Goal: Information Seeking & Learning: Learn about a topic

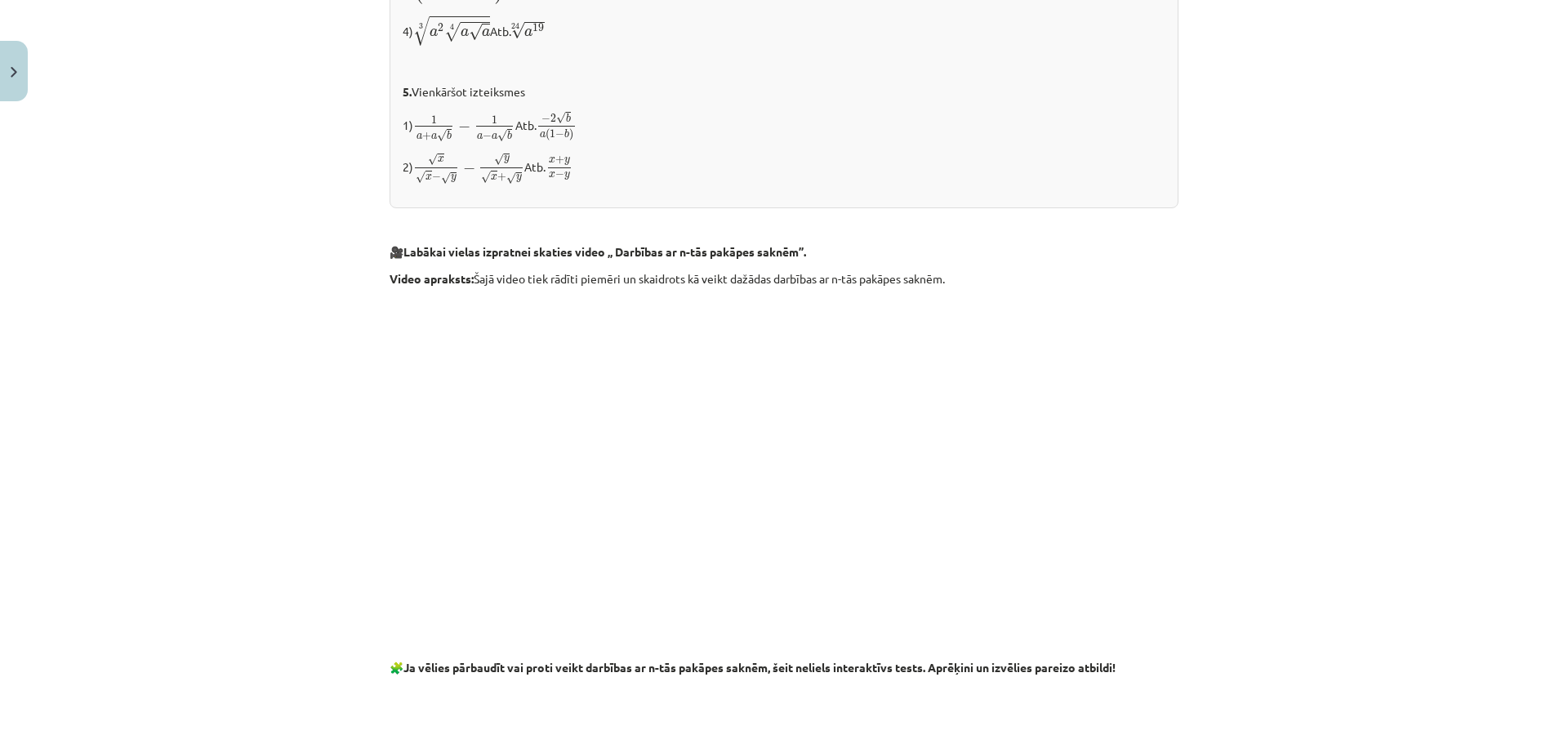
scroll to position [1715, 0]
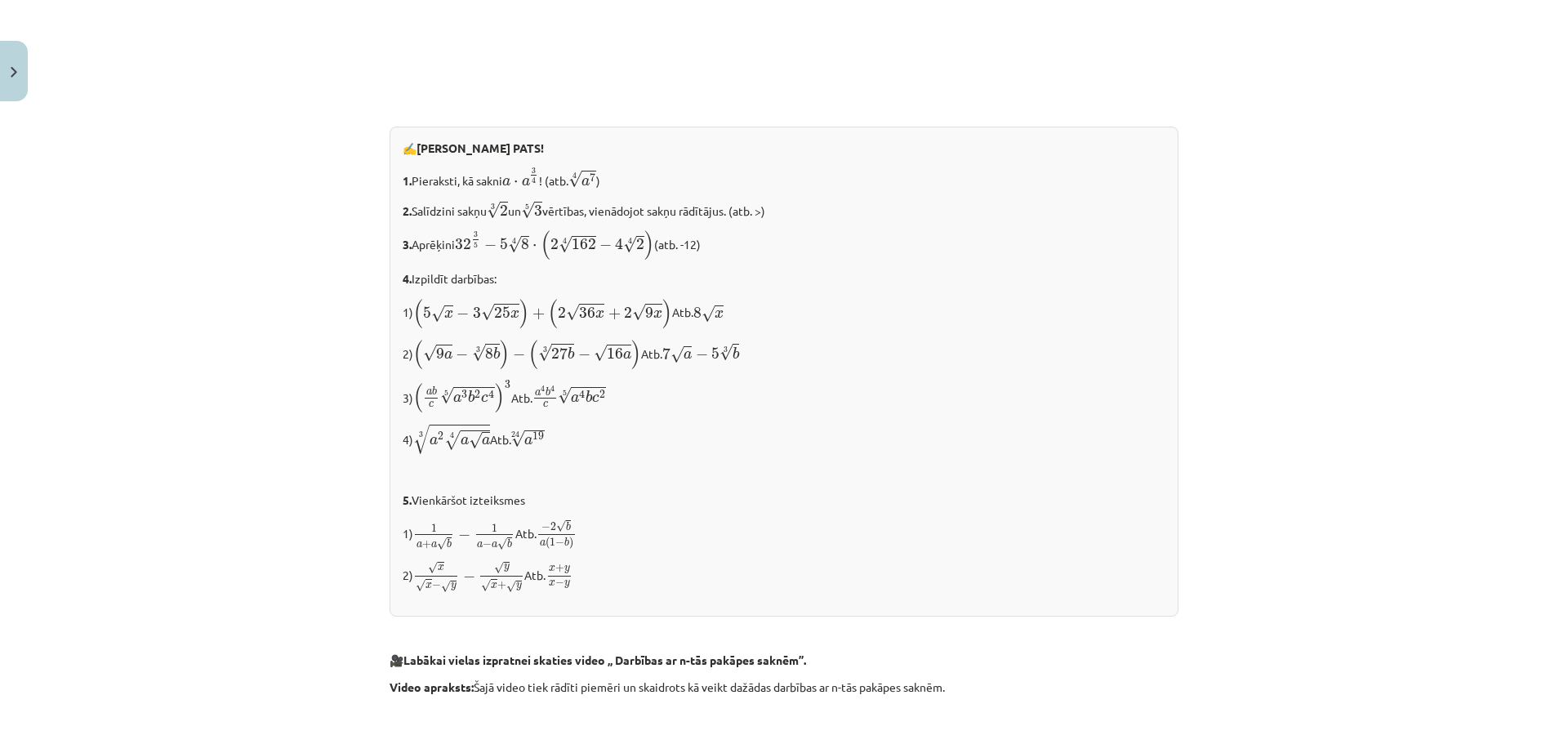
click at [283, 567] on div "Mācību tēma: Matemātikas i - 12. klases 1. ieskaites mācību materiāls (ab) #4 📝…" at bounding box center [784, 372] width 1568 height 744
drag, startPoint x: 592, startPoint y: 396, endPoint x: 618, endPoint y: 400, distance: 26.3
click at [606, 400] on span "a 4 b c 2" at bounding box center [588, 396] width 35 height 13
drag, startPoint x: 586, startPoint y: 396, endPoint x: 647, endPoint y: 400, distance: 61.1
click at [647, 400] on p "3) ( a b c 5 √ a 3 b 2 c 4 ) 3 ( a b c a 3 b 2 c 4 5 ) 3 Atb. a 4 b 4 c 5 √ a 4…" at bounding box center [783, 397] width 763 height 34
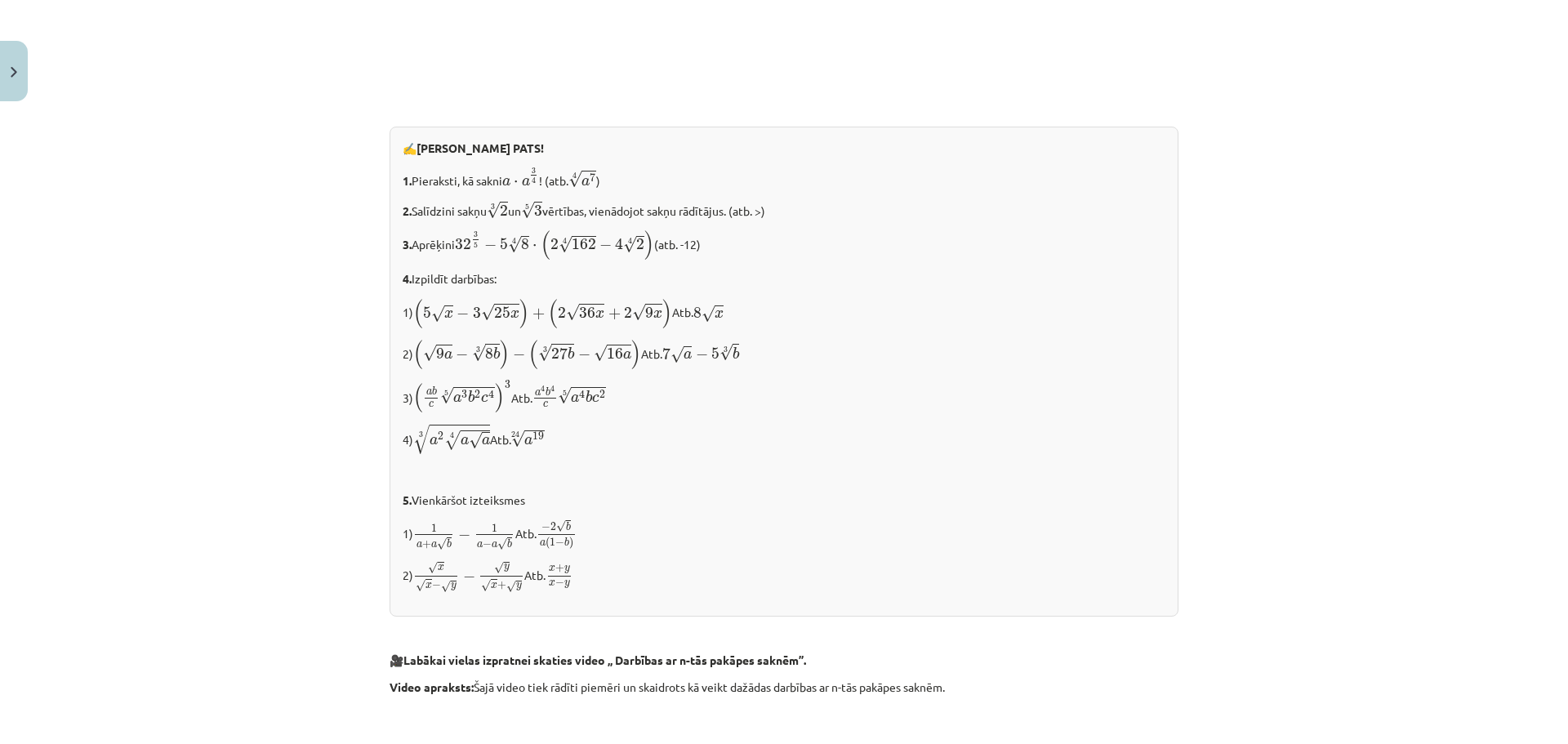
drag, startPoint x: 647, startPoint y: 400, endPoint x: 621, endPoint y: 429, distance: 38.9
click at [647, 400] on p "3) ( a b c 5 √ a 3 b 2 c 4 ) 3 ( a b c a 3 b 2 c 4 5 ) 3 Atb. a 4 b 4 c 5 √ a 4…" at bounding box center [783, 397] width 763 height 34
drag, startPoint x: 596, startPoint y: 393, endPoint x: 648, endPoint y: 391, distance: 52.0
click at [622, 391] on p "3) ( a b c 5 √ a 3 b 2 c 4 ) 3 ( a b c a 3 b 2 c 4 5 ) 3 Atb. a 4 b 4 c 5 √ a 4…" at bounding box center [783, 397] width 763 height 34
click at [605, 398] on span "2" at bounding box center [602, 395] width 6 height 9
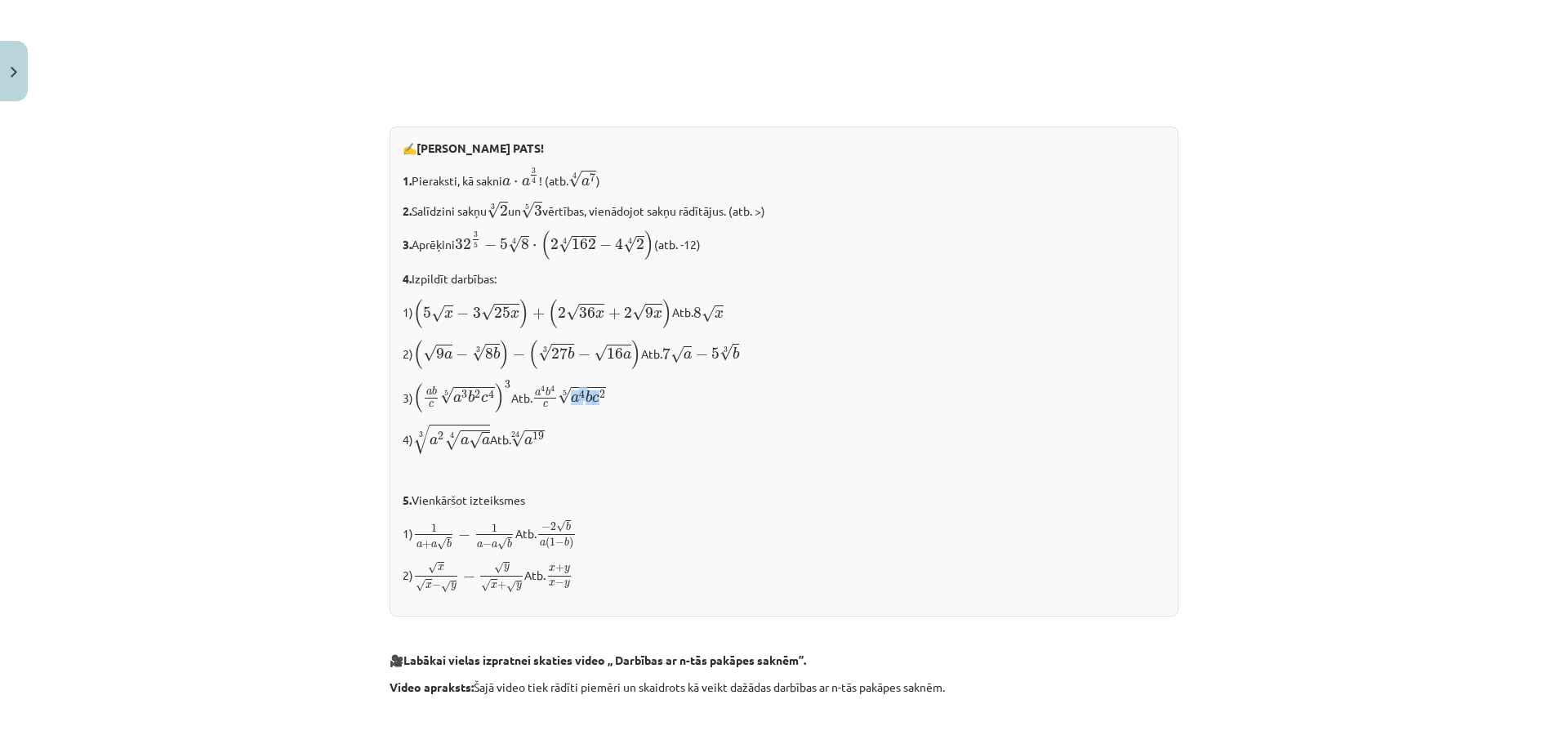
drag, startPoint x: 589, startPoint y: 397, endPoint x: 627, endPoint y: 397, distance: 38.0
click at [623, 397] on p "3) ( a b c 5 √ a 3 b 2 c 4 ) 3 ( a b c a 3 b 2 c 4 5 ) 3 Atb. a 4 b 4 c 5 √ a 4…" at bounding box center [783, 397] width 763 height 34
click at [648, 399] on p "3) ( a b c 5 √ a 3 b 2 c 4 ) 3 ( a b c a 3 b 2 c 4 5 ) 3 Atb. a 4 b 4 c 5 √ a 4…" at bounding box center [783, 397] width 763 height 34
click at [606, 397] on span "a 4 b c 2" at bounding box center [588, 396] width 35 height 13
click at [586, 397] on span "a 4" at bounding box center [577, 396] width 15 height 13
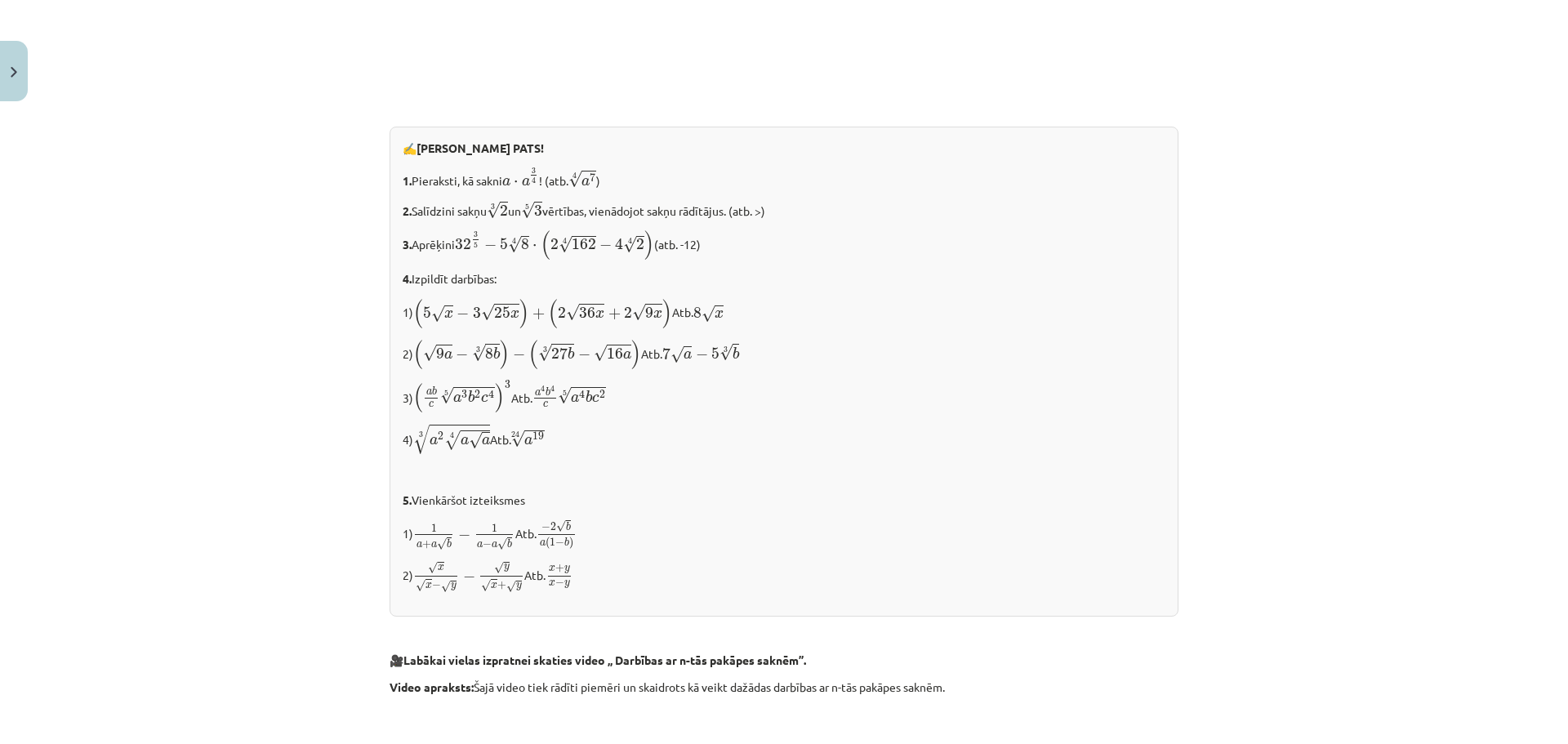
drag, startPoint x: 598, startPoint y: 397, endPoint x: 678, endPoint y: 401, distance: 80.1
click at [585, 397] on span "4" at bounding box center [582, 394] width 6 height 9
click at [684, 404] on p "3) ( a b c 5 √ a 3 b 2 c 4 ) 3 ( a b c a 3 b 2 c 4 5 ) 3 Atb. a 4 b 4 c 5 √ a 4…" at bounding box center [783, 397] width 763 height 34
click at [606, 396] on span "a 4 b c 2" at bounding box center [588, 396] width 35 height 13
click at [586, 398] on span "a 4" at bounding box center [577, 396] width 15 height 13
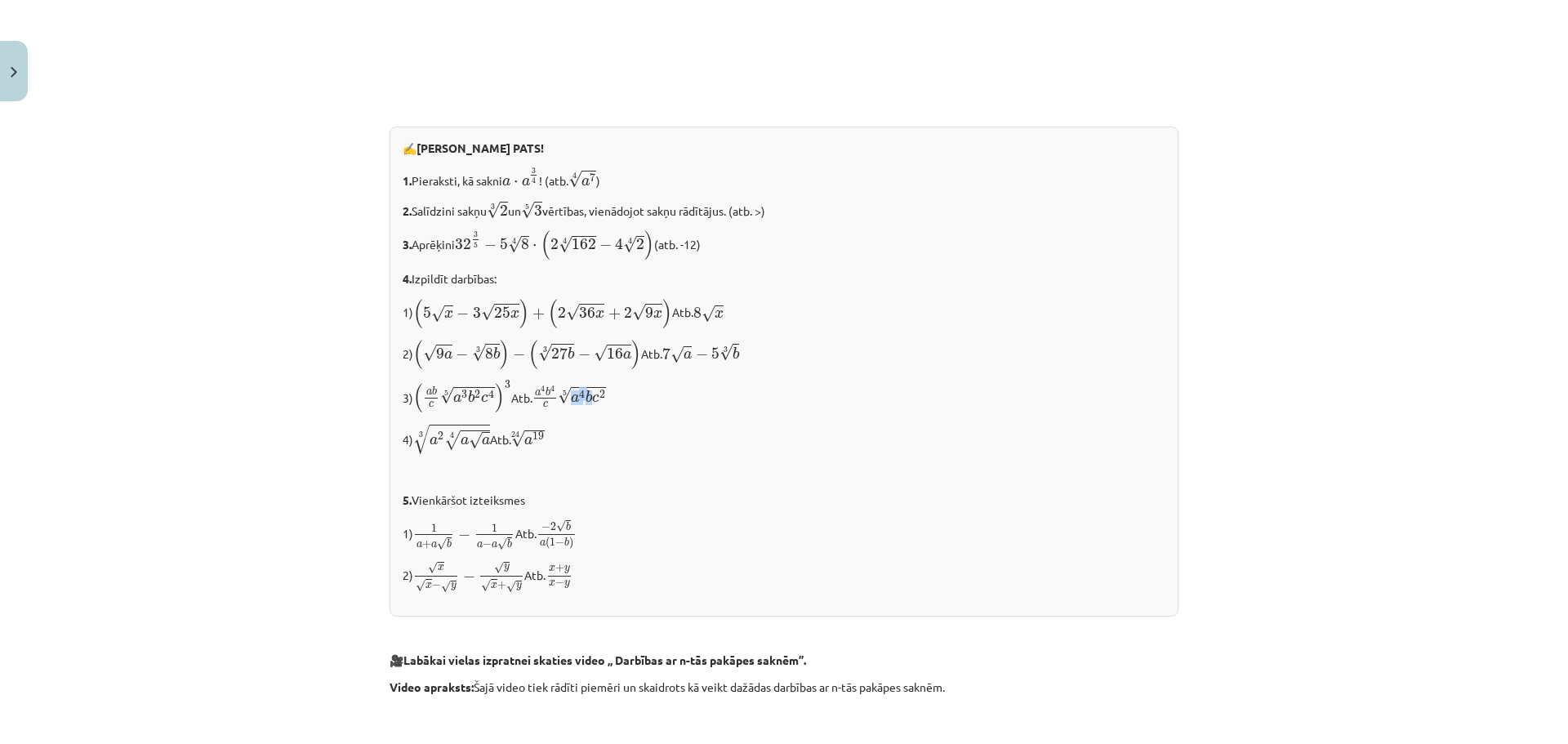
click at [585, 398] on span "4" at bounding box center [582, 394] width 6 height 9
drag, startPoint x: 600, startPoint y: 398, endPoint x: 586, endPoint y: 398, distance: 14.0
click at [586, 398] on span "√ a 4 b c 2" at bounding box center [582, 396] width 48 height 18
click at [585, 398] on span "4" at bounding box center [582, 394] width 6 height 9
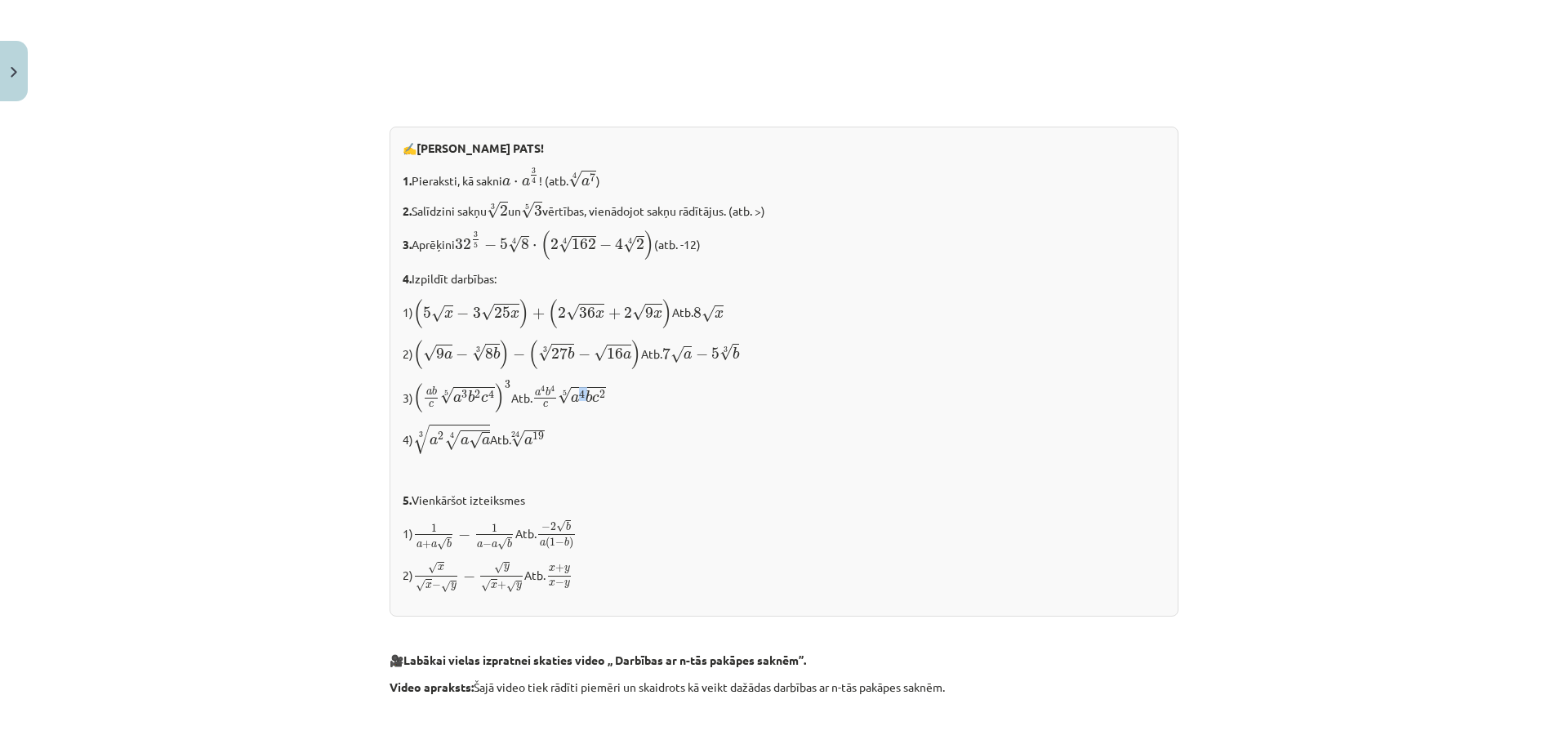
drag, startPoint x: 594, startPoint y: 398, endPoint x: 609, endPoint y: 397, distance: 15.0
click at [606, 397] on span "a 4 b c 2" at bounding box center [588, 396] width 35 height 13
click at [600, 397] on span "a 4 b c 2" at bounding box center [588, 396] width 35 height 13
click at [585, 397] on span "4" at bounding box center [582, 394] width 6 height 9
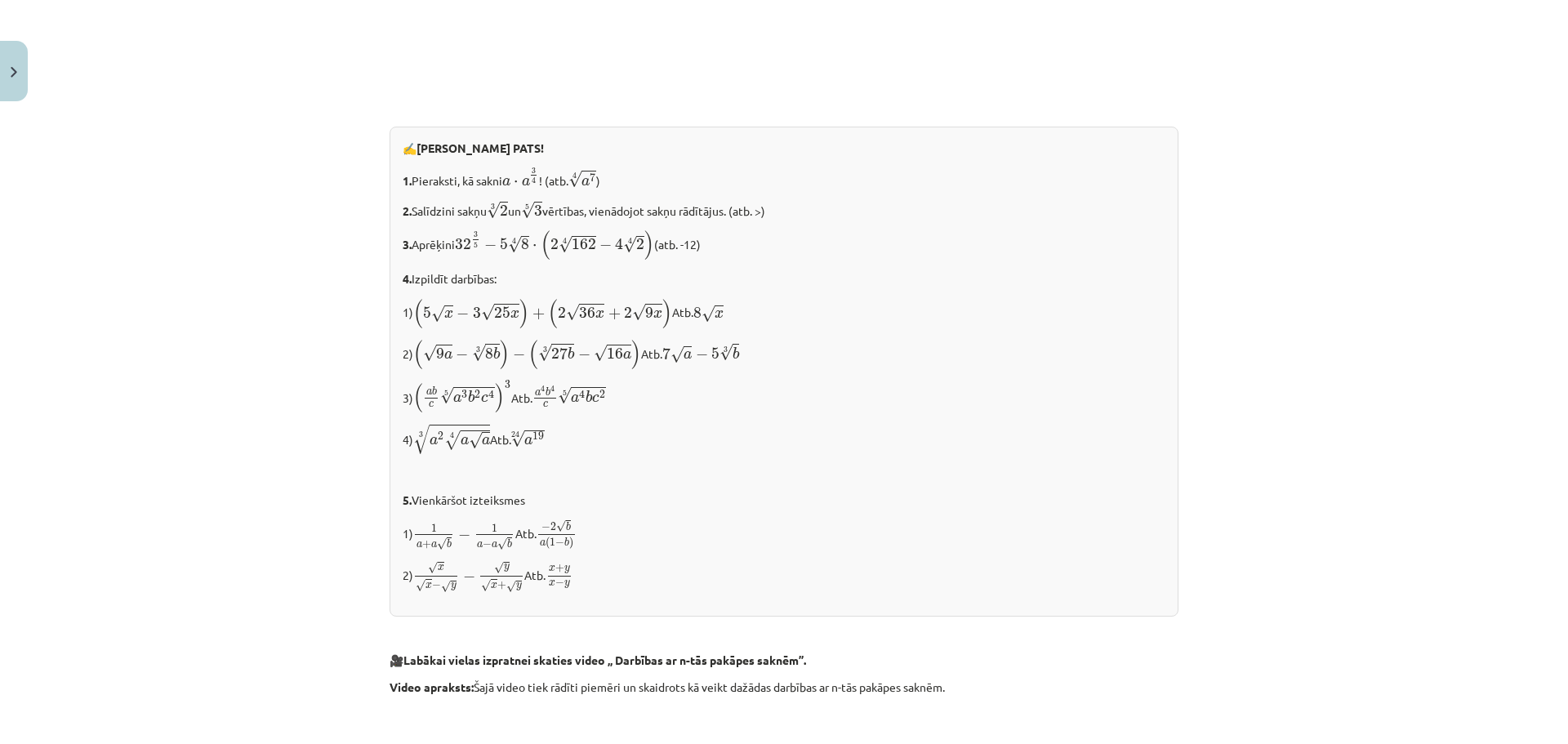
click at [672, 398] on p "3) ( a b c 5 √ a 3 b 2 c 4 ) 3 ( a b c a 3 b 2 c 4 5 ) 3 Atb. a 4 b 4 c 5 √ a 4…" at bounding box center [783, 397] width 763 height 34
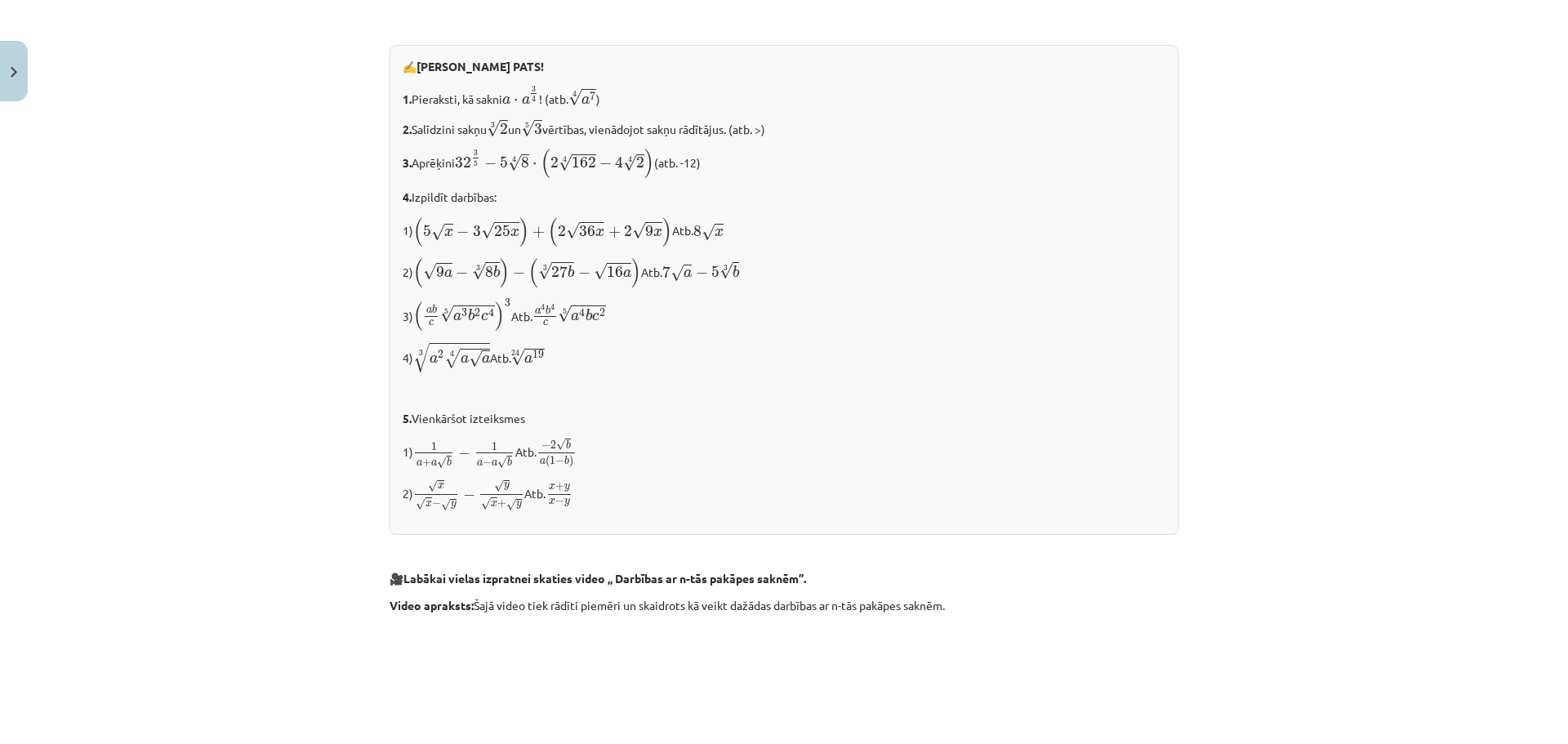
click at [257, 621] on div "Mācību tēma: Matemātikas i - 12. klases 1. ieskaites mācību materiāls (ab) #4 📝…" at bounding box center [784, 372] width 1568 height 744
drag, startPoint x: 412, startPoint y: 318, endPoint x: 507, endPoint y: 320, distance: 95.0
click at [507, 320] on p "3) ( a b c 5 √ a 3 b 2 c 4 ) 3 ( a b c a 3 b 2 c 4 5 ) 3 Atb. a 4 b 4 c 5 √ a 4…" at bounding box center [783, 315] width 763 height 34
copy span "( a b c 5 √ a 3 b 2 c 4 ) 3 ( a b c a 3 b 2 c 4 5 ) 3"
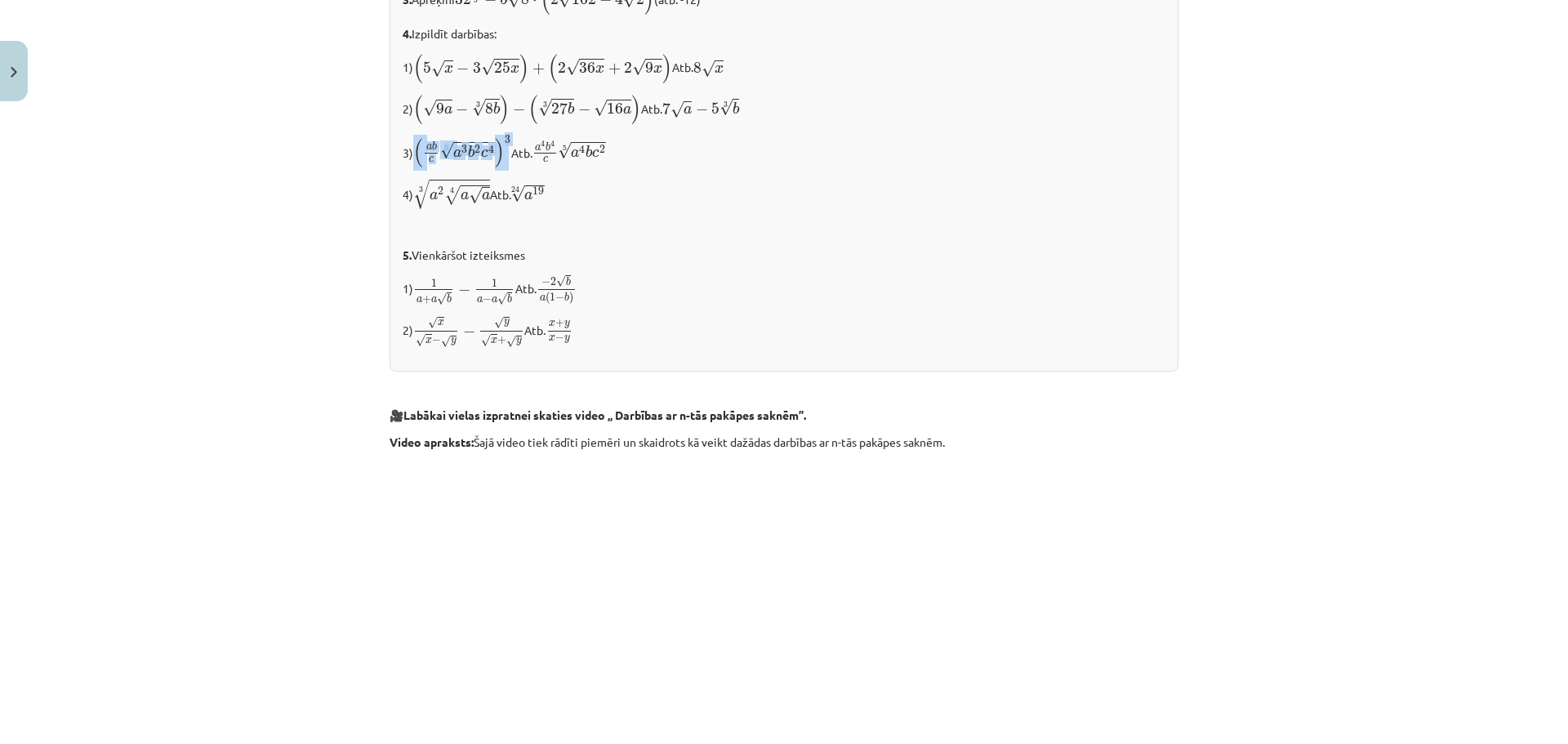
scroll to position [1634, 0]
